Goal: Information Seeking & Learning: Learn about a topic

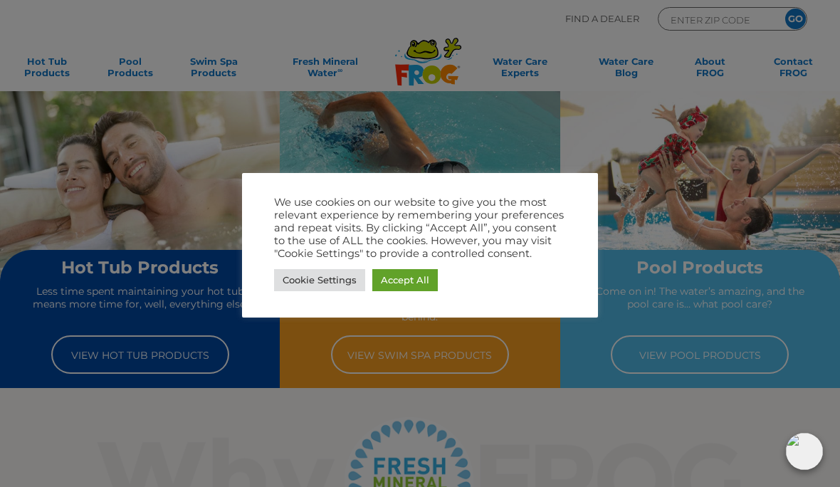
click at [314, 277] on link "Cookie Settings" at bounding box center [319, 280] width 91 height 22
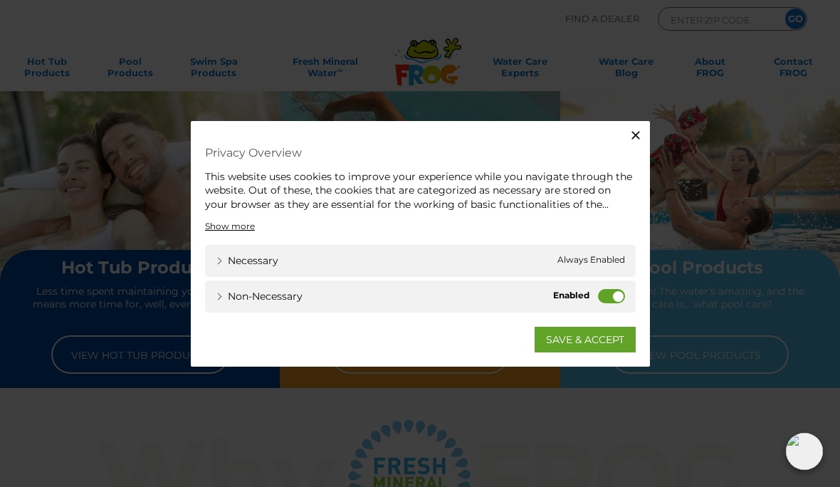
click at [637, 130] on icon "button" at bounding box center [635, 134] width 14 height 14
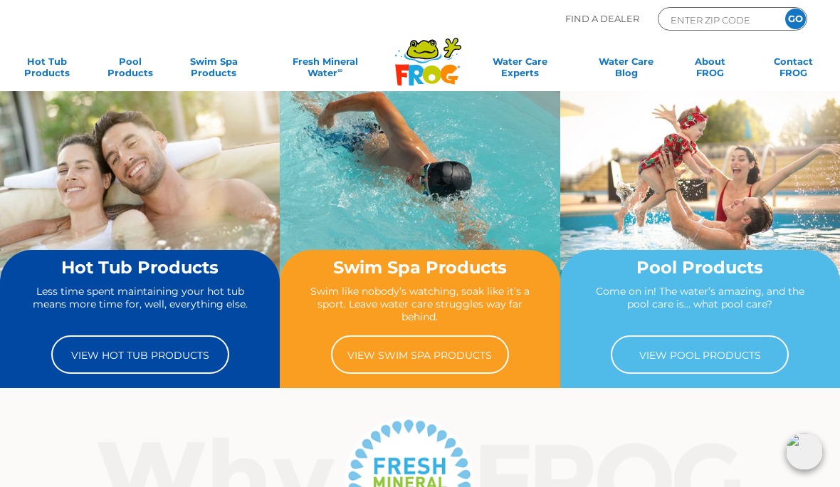
click at [130, 350] on link "View Hot Tub Products" at bounding box center [140, 354] width 178 height 38
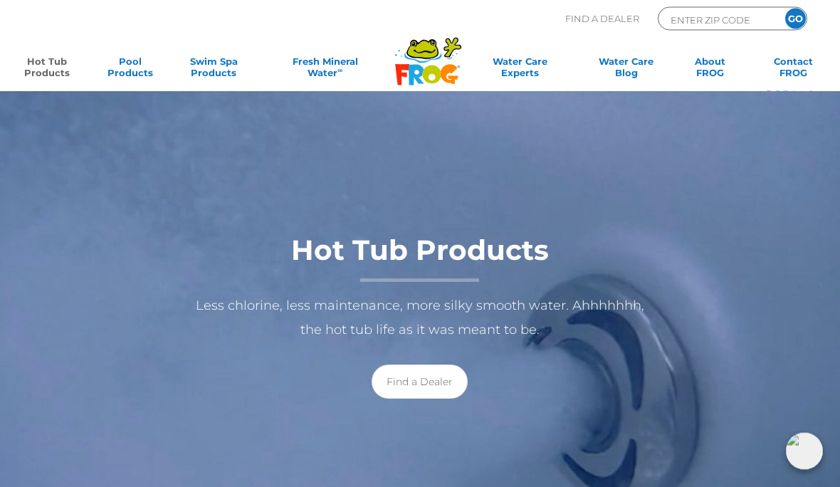
scroll to position [58, 0]
click at [427, 384] on link "Find a Dealer" at bounding box center [420, 381] width 96 height 34
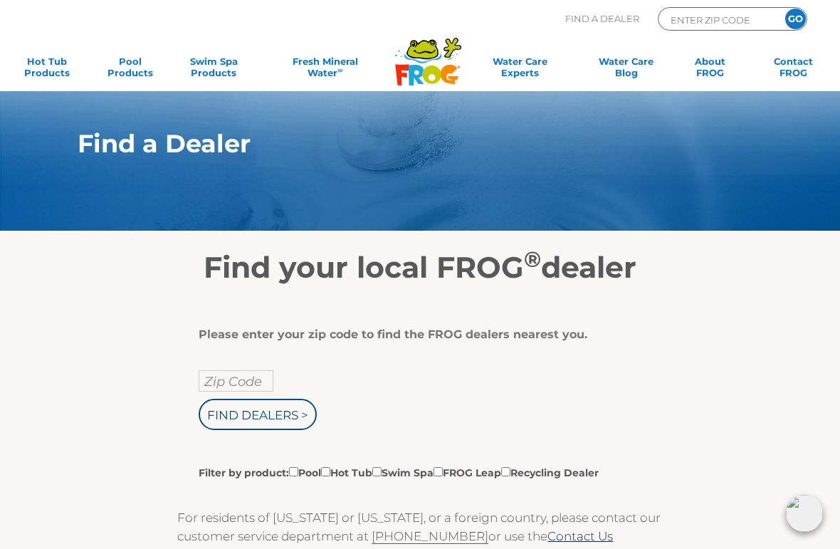
click at [233, 381] on input "Zip Code" at bounding box center [236, 380] width 75 height 21
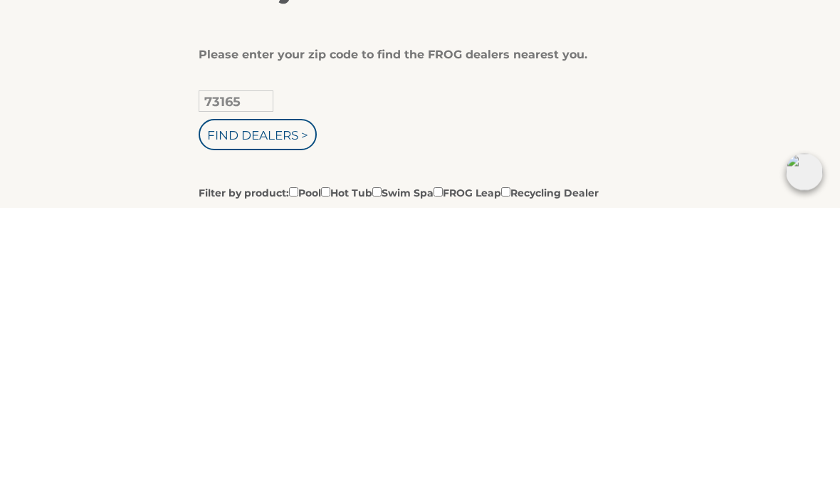
type input "73165"
click at [261, 399] on input "Find Dealers >" at bounding box center [258, 414] width 118 height 31
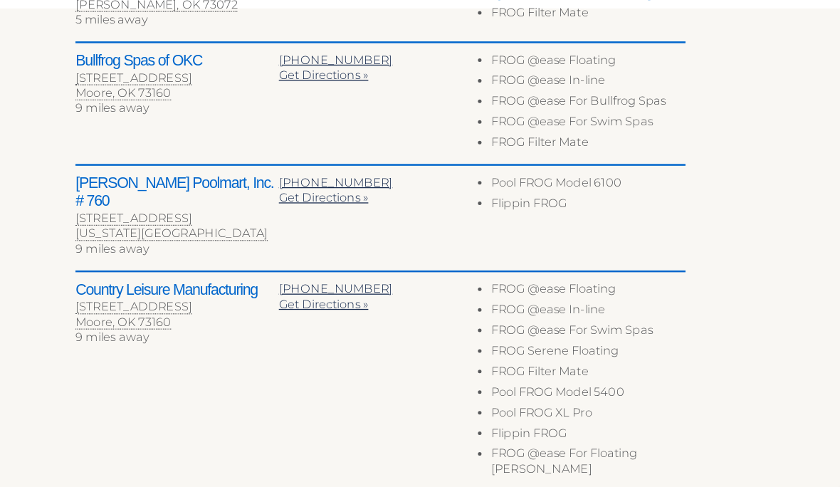
scroll to position [574, 0]
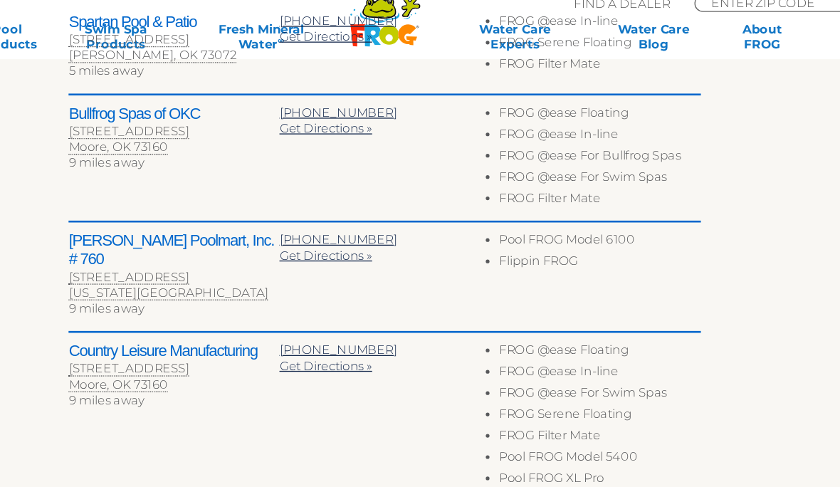
click at [177, 274] on h2 "Country Leisure Manufacturing" at bounding box center [258, 281] width 162 height 14
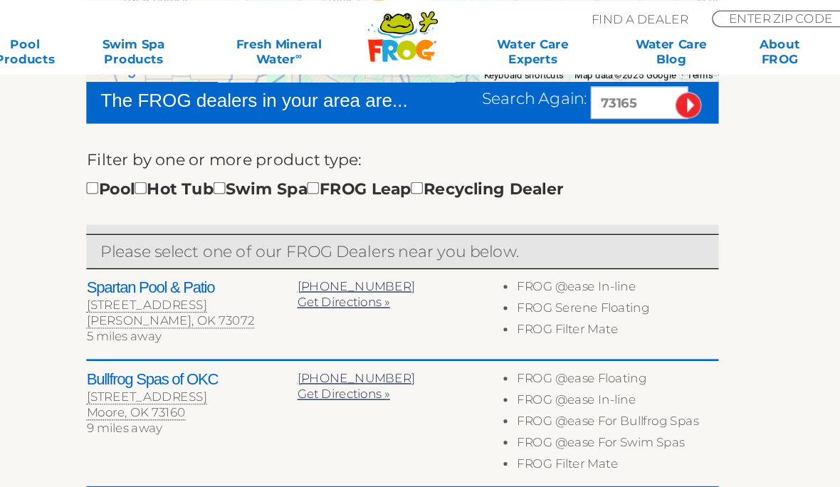
scroll to position [381, 0]
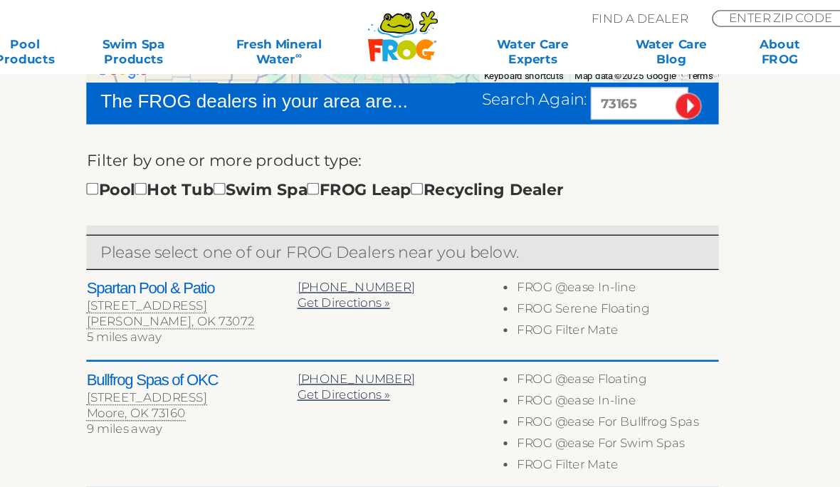
click at [214, 146] on input "checkbox" at bounding box center [218, 144] width 9 height 9
checkbox input "true"
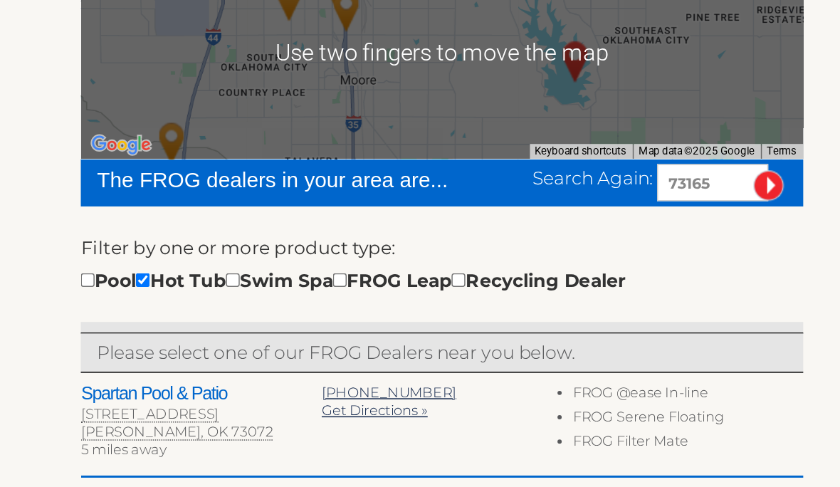
scroll to position [220, 0]
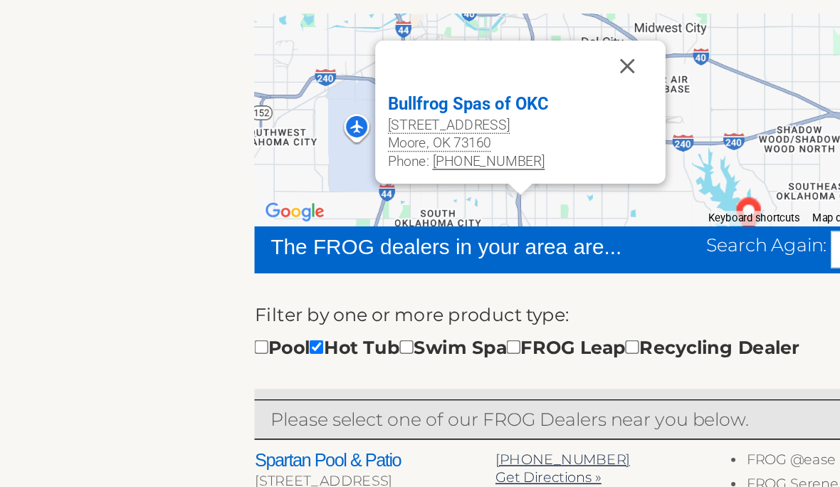
click at [327, 135] on div "Bullfrog Spas of OKC" at bounding box center [356, 143] width 178 height 17
click at [322, 135] on div "Bullfrog Spas of OKC" at bounding box center [356, 143] width 178 height 17
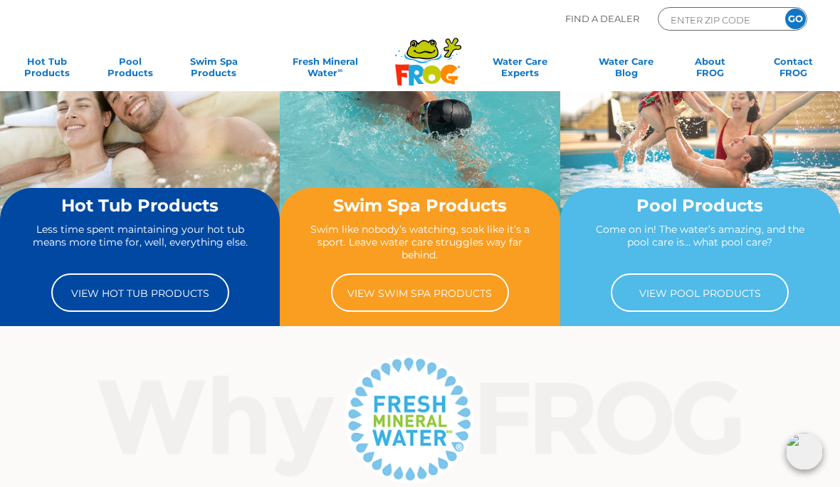
scroll to position [33, 0]
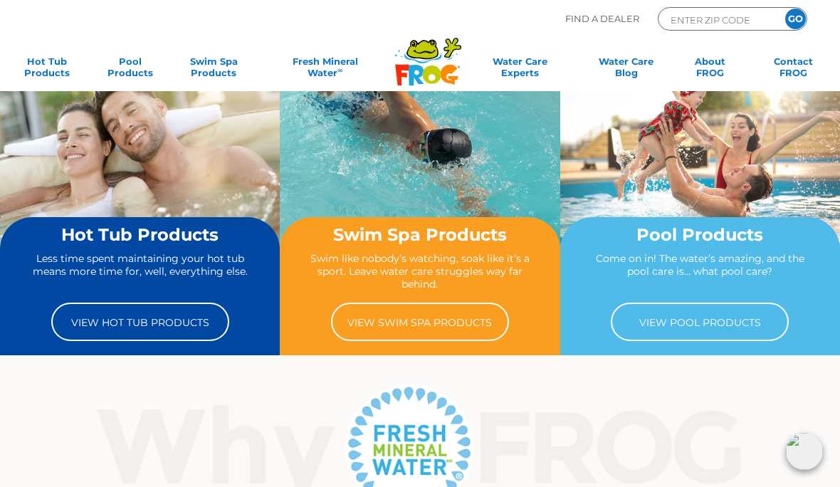
click at [115, 327] on link "View Hot Tub Products" at bounding box center [140, 321] width 178 height 38
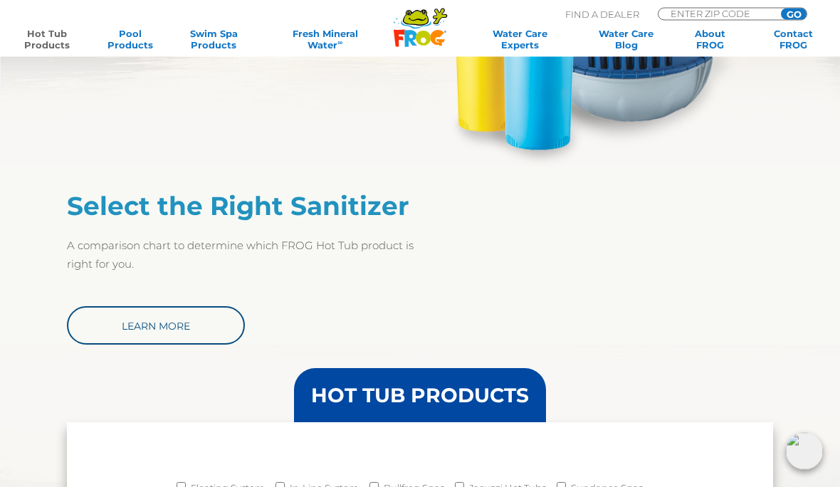
scroll to position [860, 0]
click at [137, 332] on link "Learn More" at bounding box center [156, 325] width 178 height 38
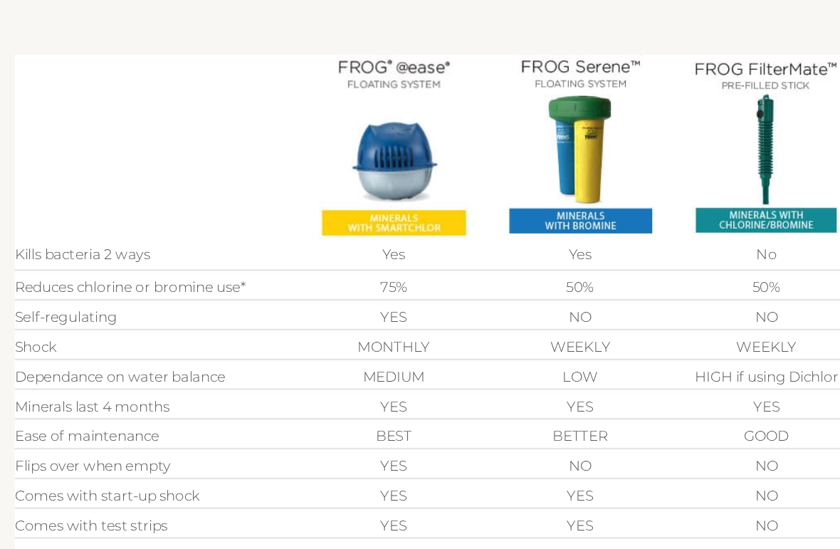
scroll to position [322, 0]
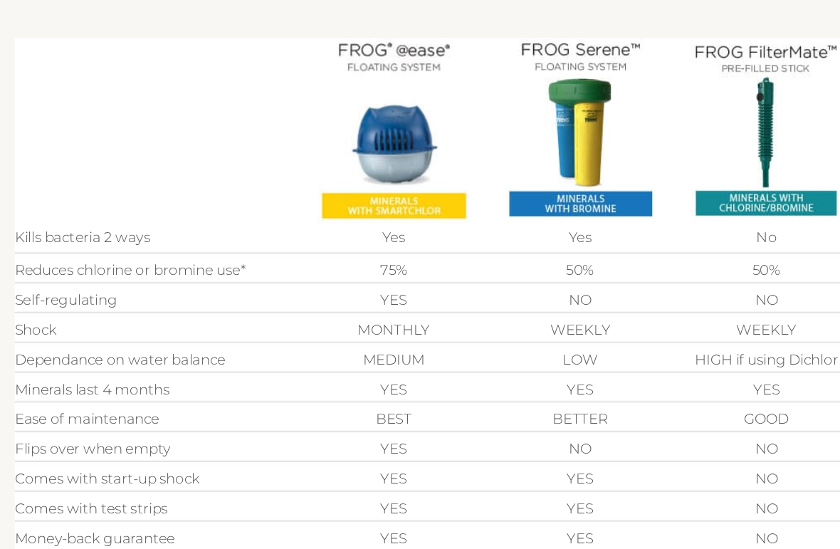
click at [353, 176] on img at bounding box center [382, 189] width 130 height 159
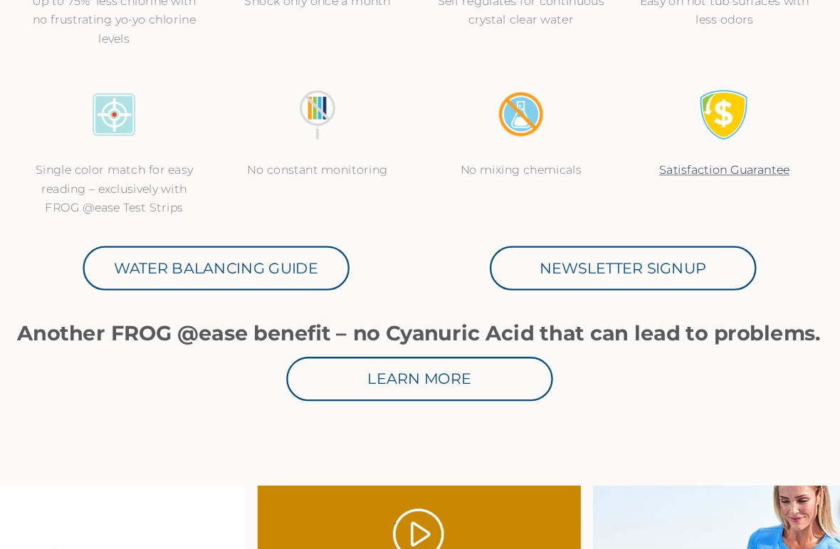
scroll to position [497, 0]
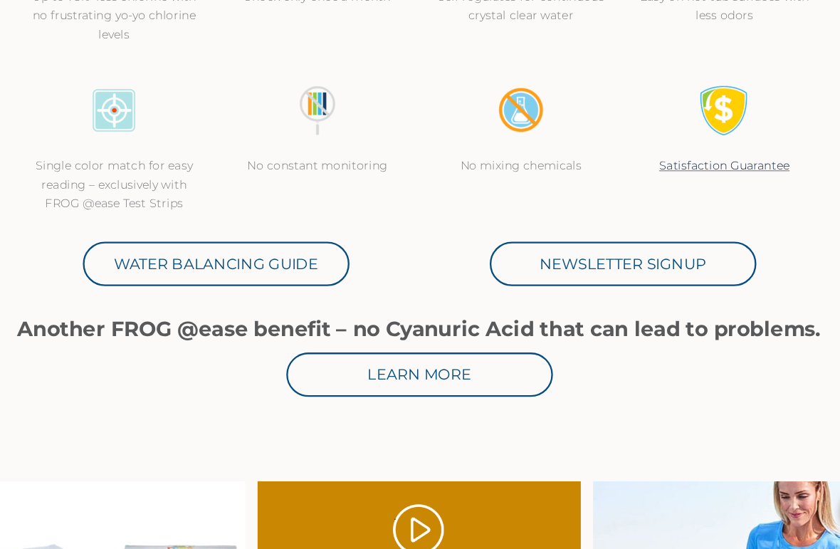
click at [137, 281] on link "Water Balancing Guide" at bounding box center [243, 300] width 231 height 38
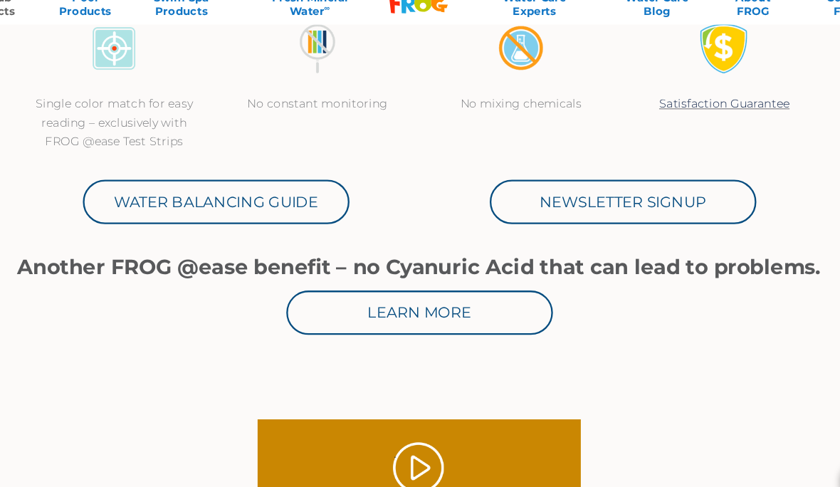
scroll to position [586, 0]
